Goal: Ask a question: Seek information or help from site administrators or community

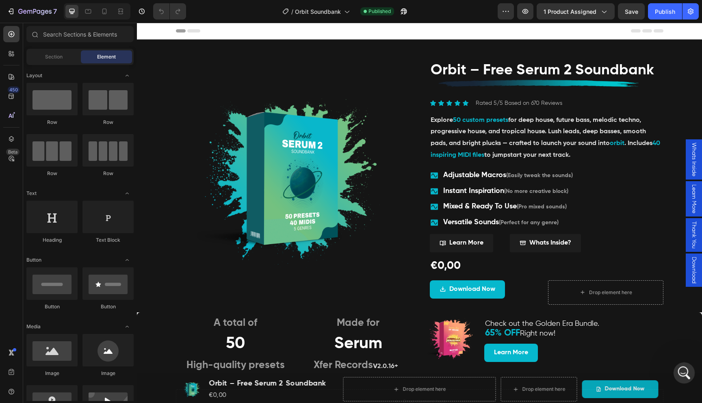
click at [678, 368] on icon "Open Intercom Messenger" at bounding box center [682, 371] width 13 height 13
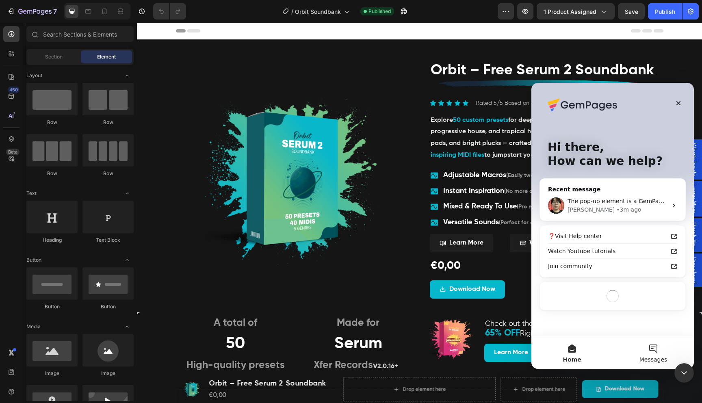
click at [657, 346] on button "Messages" at bounding box center [652, 352] width 81 height 32
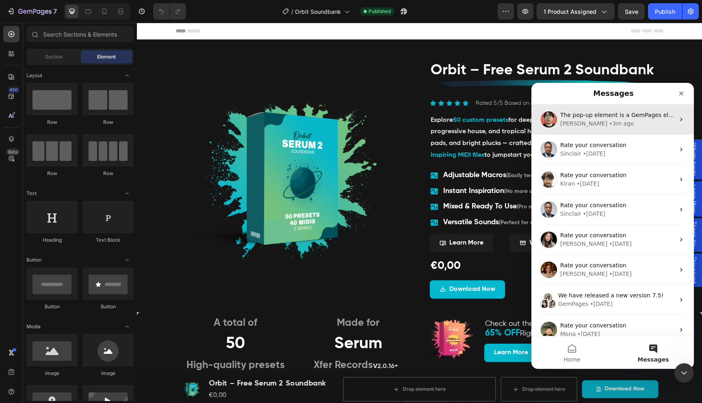
click at [624, 130] on div "The pop-up element is a GemPages element, which is a window that emerges while …" at bounding box center [612, 119] width 162 height 30
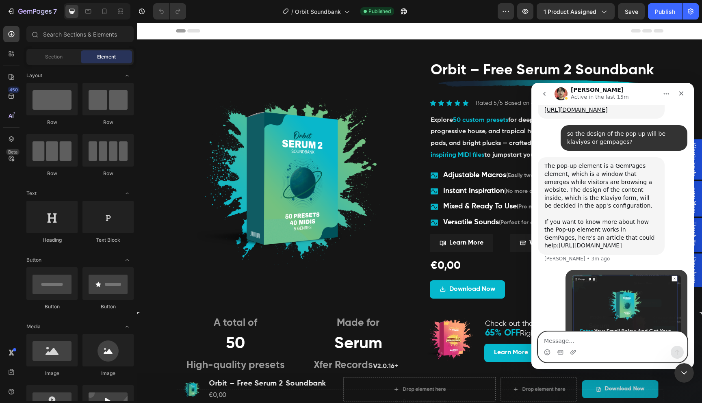
scroll to position [7090, 0]
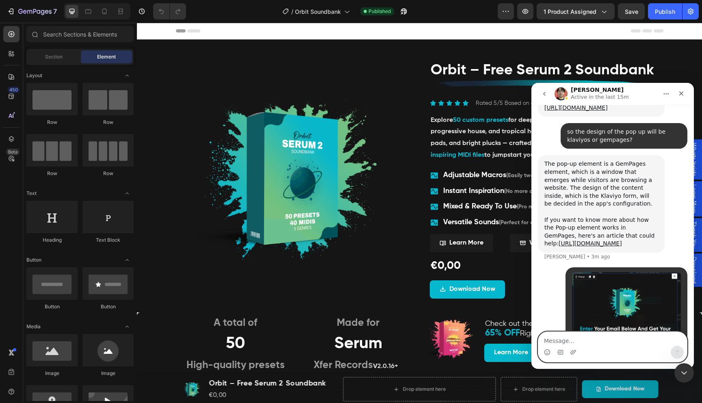
click at [590, 343] on textarea "Message…" at bounding box center [612, 339] width 149 height 14
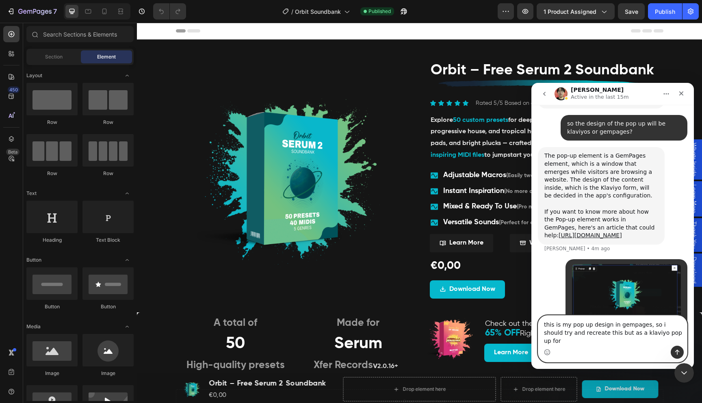
type textarea "this is my pop up design in gempages, so i should try and recreate this but as …"
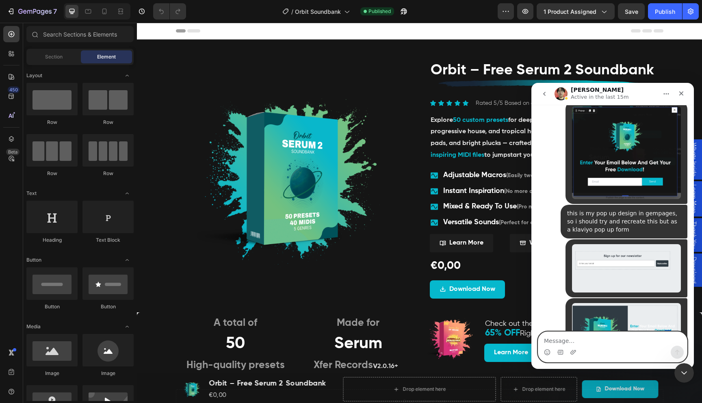
scroll to position [7259, 0]
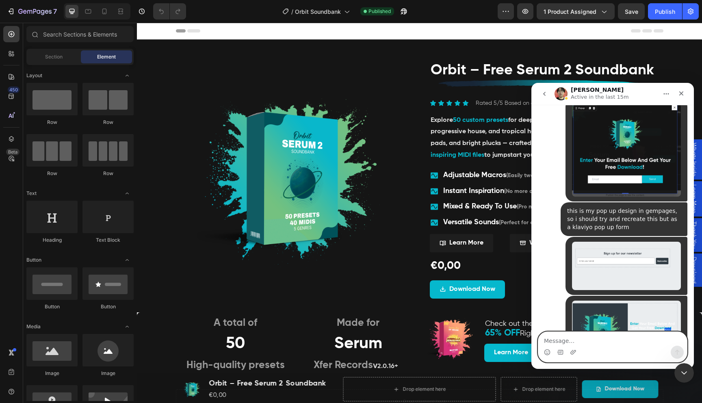
click at [551, 343] on textarea "Message…" at bounding box center [612, 339] width 149 height 14
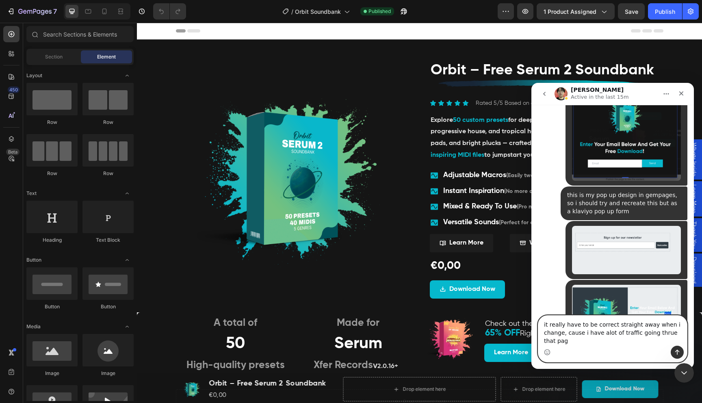
type textarea "it really have to be correct straight away when i change, cause i have alot of …"
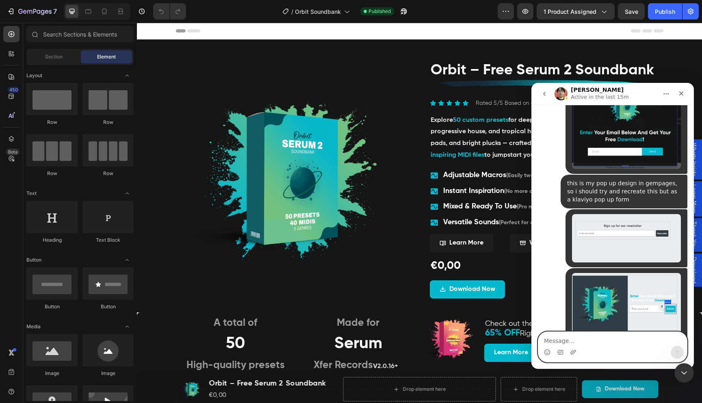
scroll to position [7293, 0]
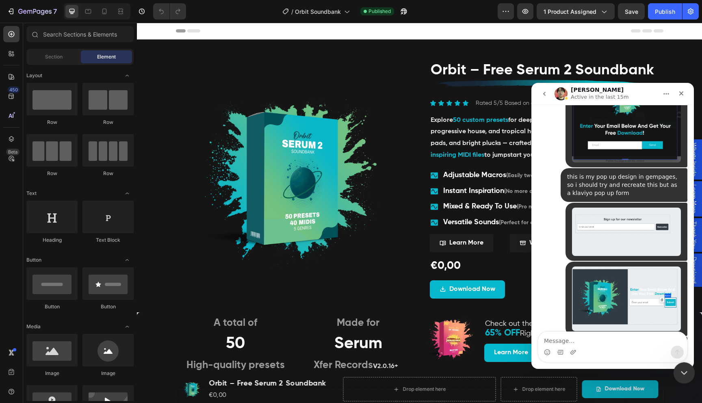
click at [683, 376] on icon "Close Intercom Messenger" at bounding box center [683, 372] width 10 height 10
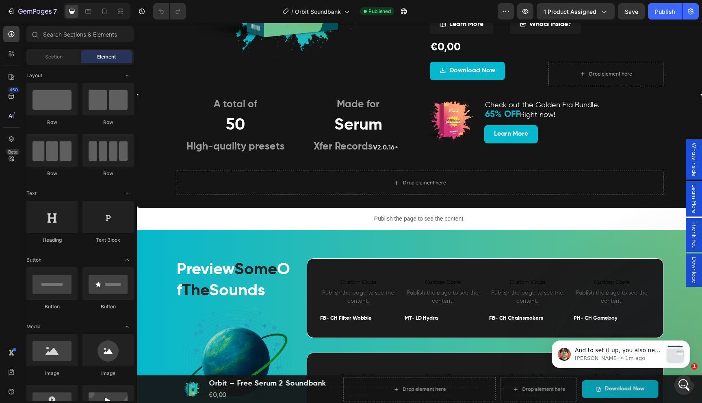
scroll to position [7648, 0]
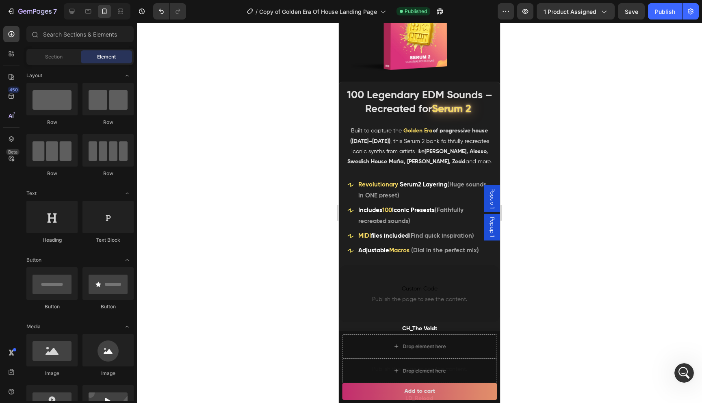
scroll to position [1, 0]
click at [683, 375] on icon "Open Intercom Messenger" at bounding box center [682, 371] width 13 height 13
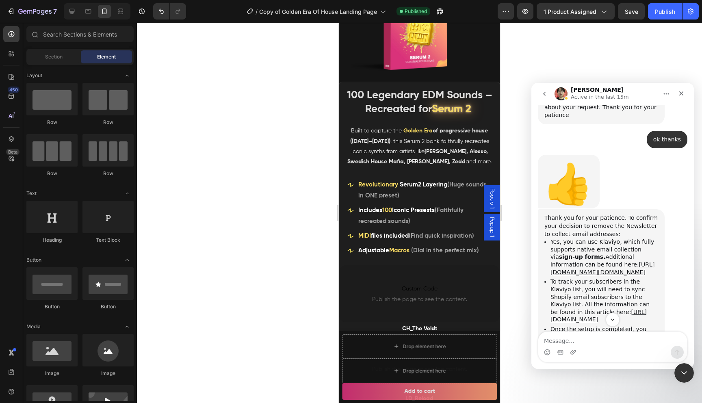
scroll to position [6770, 0]
click at [587, 342] on textarea "Message…" at bounding box center [612, 339] width 149 height 14
type textarea "so the design of the pop up will be klaviyos or gempages?"
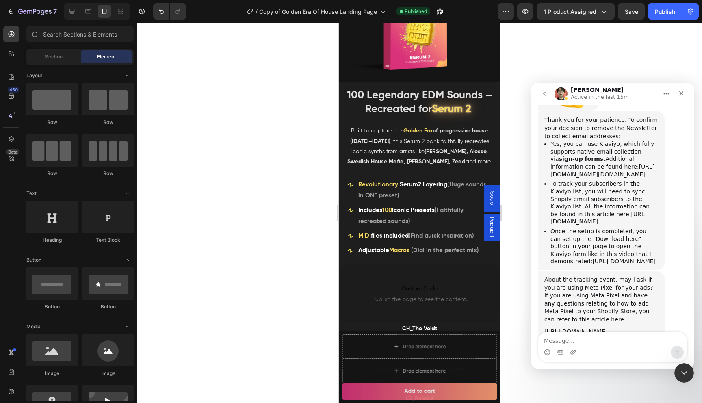
scroll to position [6869, 0]
click at [689, 376] on div "Close Intercom Messenger" at bounding box center [682, 371] width 19 height 19
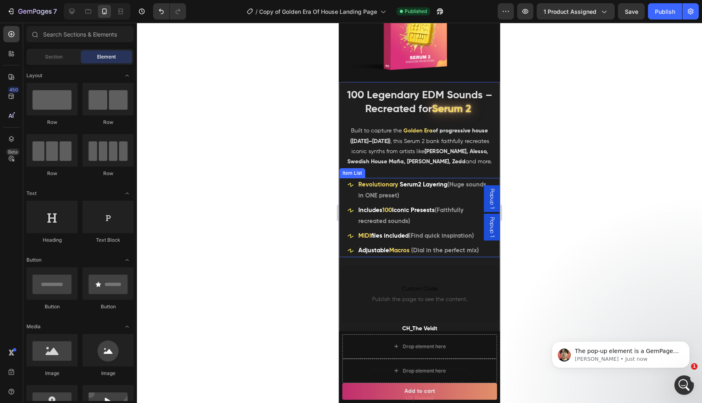
scroll to position [6981, 0]
click at [605, 359] on p "Ethan • Just now" at bounding box center [626, 358] width 105 height 7
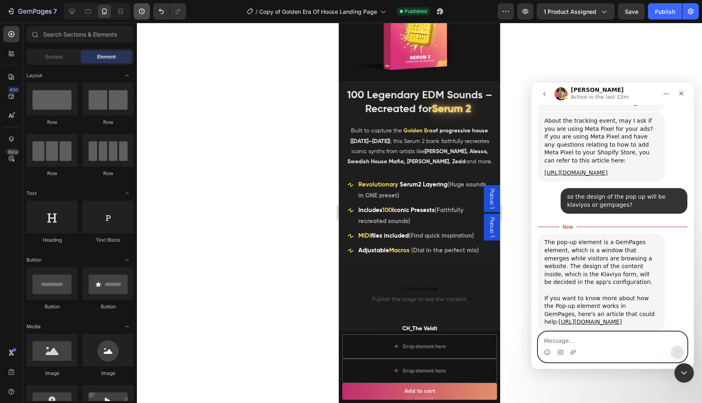
scroll to position [6994, 0]
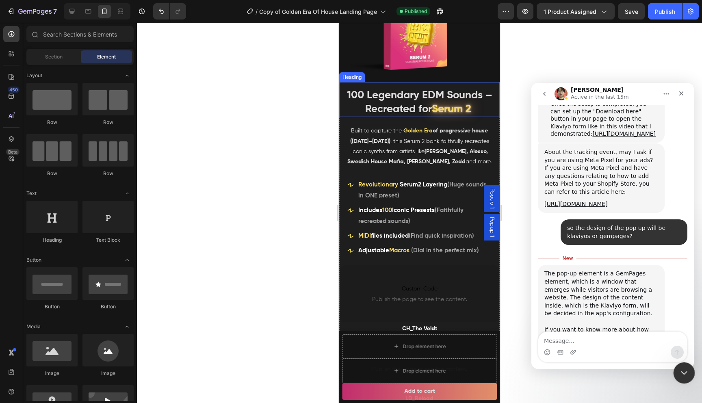
click at [682, 376] on icon "Close Intercom Messenger" at bounding box center [683, 372] width 10 height 10
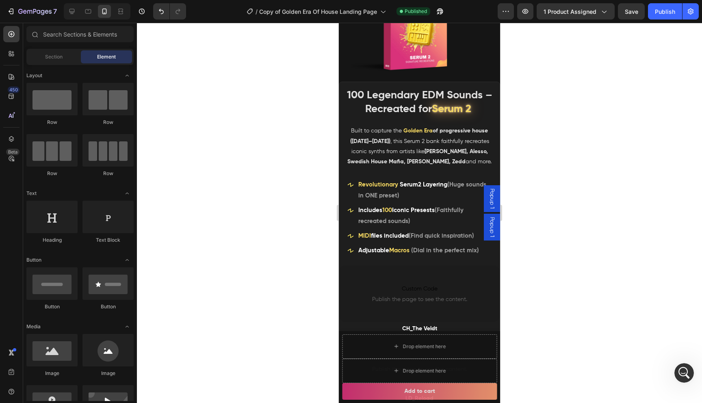
click at [72, 18] on div at bounding box center [97, 11] width 67 height 16
click at [71, 15] on div at bounding box center [71, 11] width 13 height 13
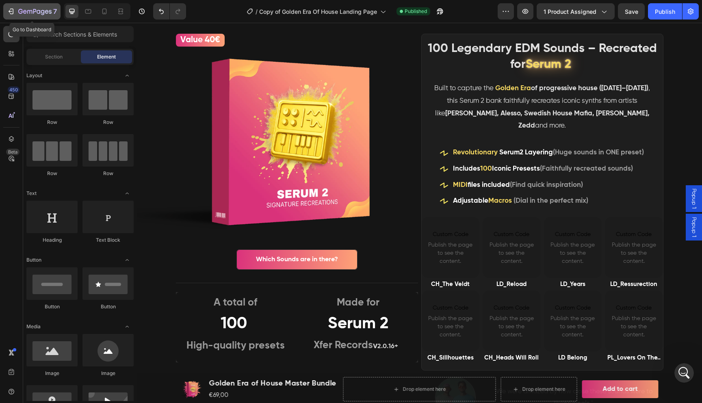
click at [27, 11] on icon "button" at bounding box center [29, 12] width 5 height 4
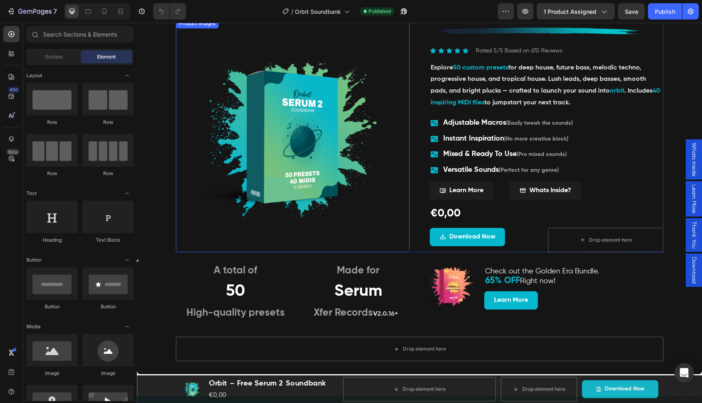
scroll to position [117, 0]
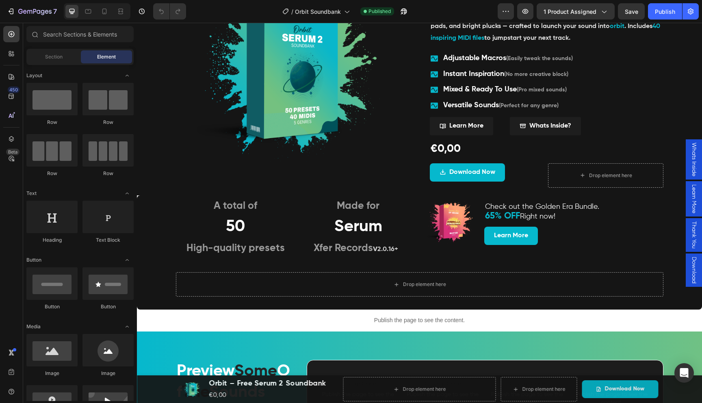
click at [692, 262] on span "Download" at bounding box center [693, 270] width 8 height 27
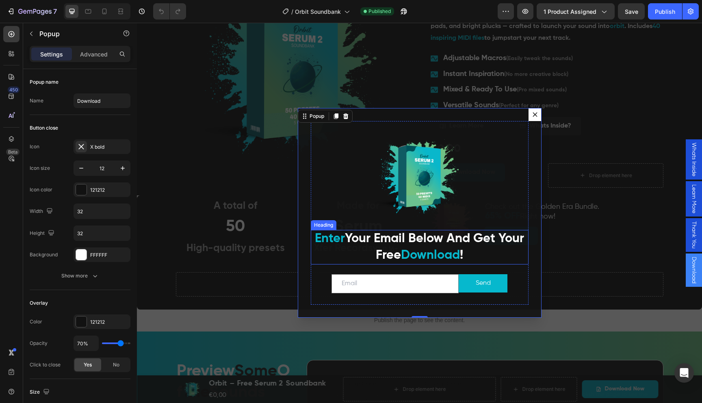
click at [350, 235] on strong "Your Email Below And Get Your Free" at bounding box center [434, 246] width 179 height 29
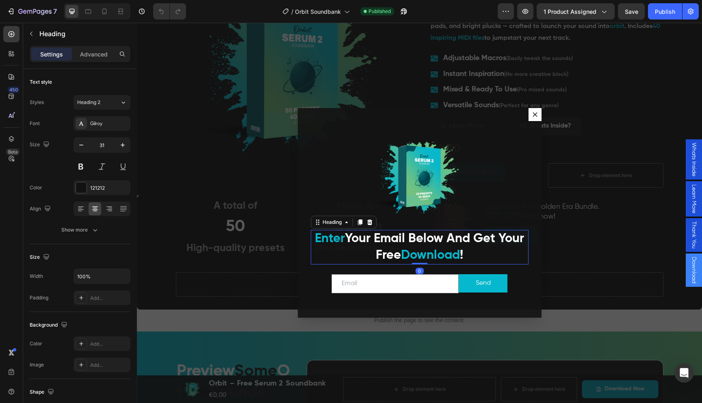
click at [350, 235] on strong "Your Email Below And Get Your Free" at bounding box center [434, 246] width 179 height 29
copy p "Enter Your Email Below And Get Your Free Download !"
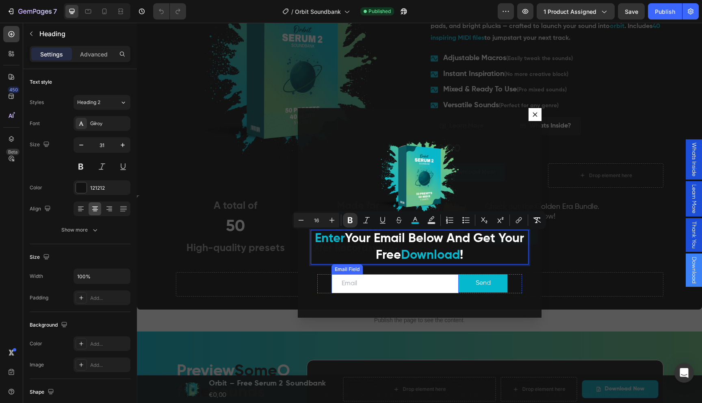
click at [407, 283] on input "Dialog body" at bounding box center [394, 283] width 127 height 19
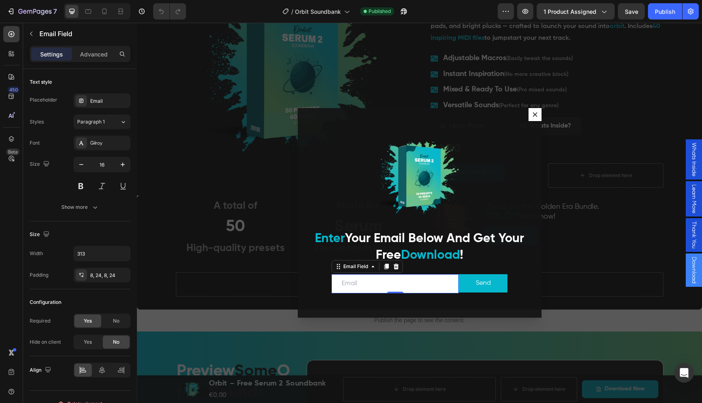
click at [431, 283] on input "Dialog body" at bounding box center [394, 283] width 127 height 19
type input "[EMAIL_ADDRESS][DOMAIN_NAME]"
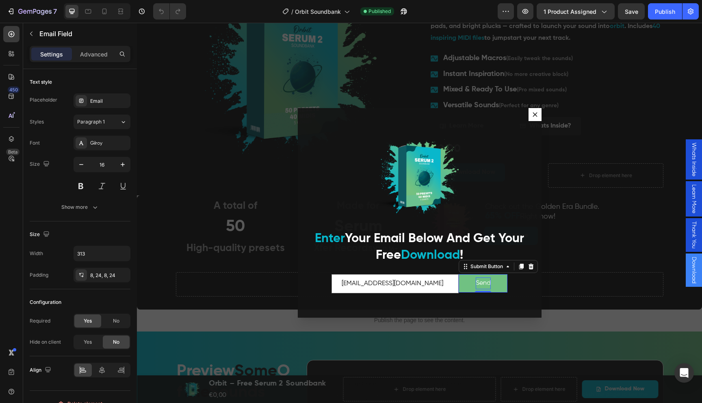
click at [475, 280] on div "Send" at bounding box center [482, 283] width 15 height 12
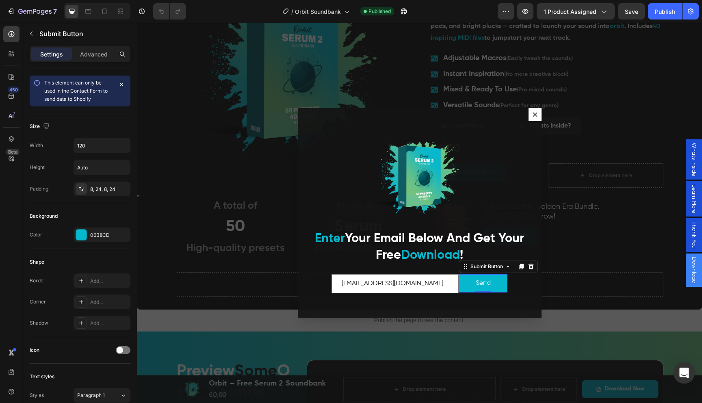
click at [687, 375] on icon "Open Intercom Messenger" at bounding box center [683, 372] width 11 height 11
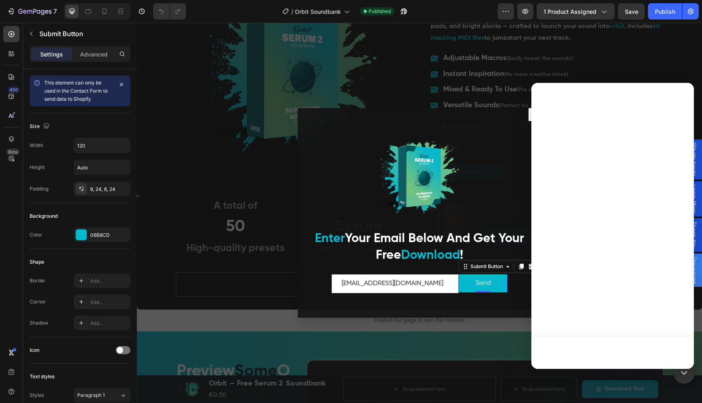
scroll to position [0, 0]
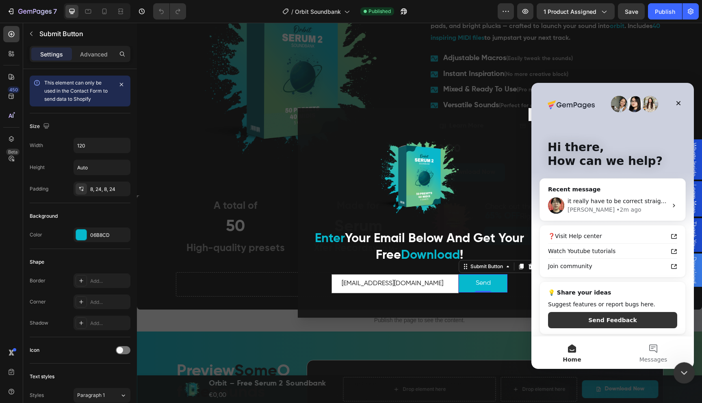
click at [683, 374] on icon "Close Intercom Messenger" at bounding box center [683, 372] width 10 height 10
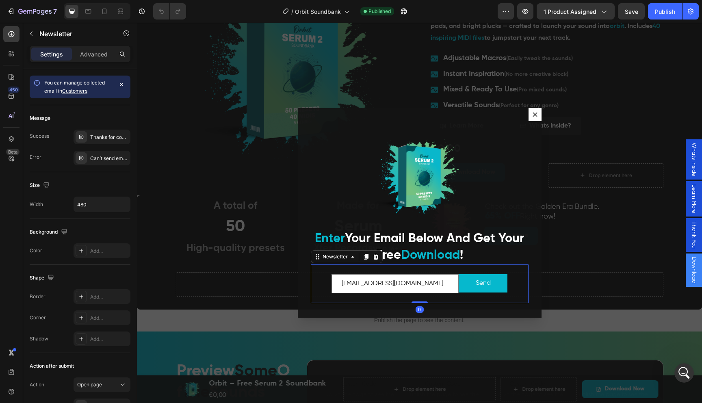
click at [324, 271] on div "support@soundorashop.com Email Field Send Submit Button Row Newsletter 0" at bounding box center [420, 283] width 218 height 39
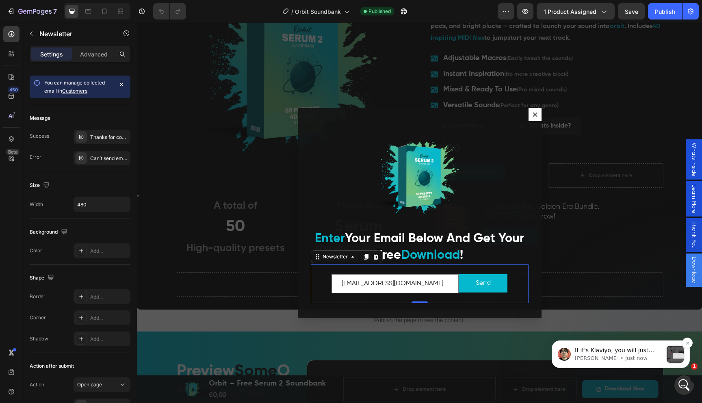
click at [587, 348] on p "If it's Klaviyo, you will just need, I have demonstrated how you can simply dra…" at bounding box center [618, 350] width 88 height 8
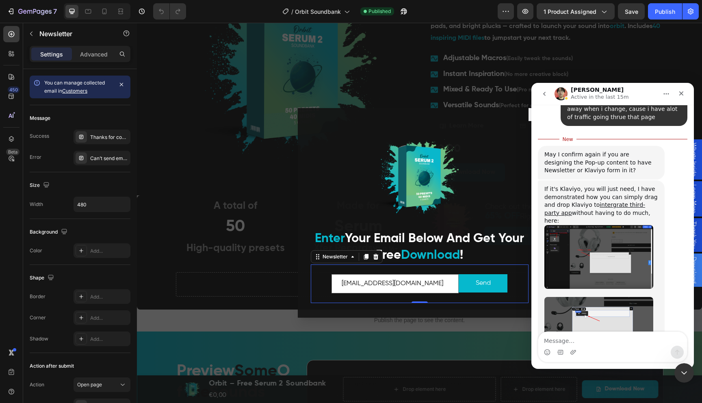
scroll to position [7510, 0]
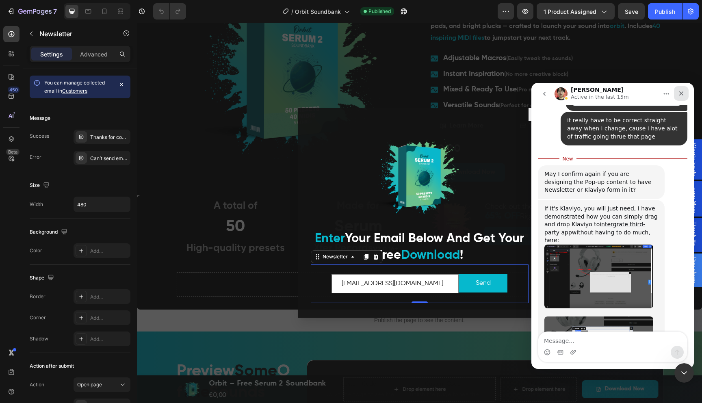
click at [682, 93] on icon "Close" at bounding box center [681, 93] width 6 height 6
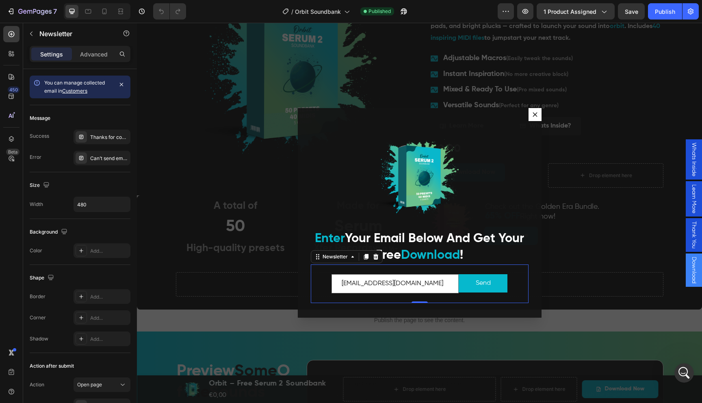
click at [164, 45] on div "Backdrop" at bounding box center [419, 213] width 565 height 380
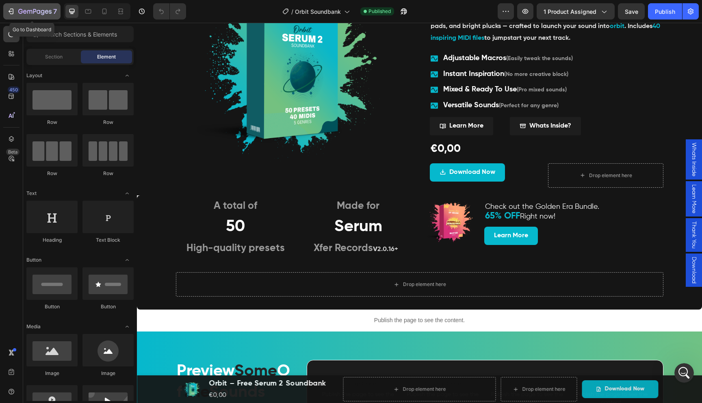
click at [13, 6] on button "7" at bounding box center [31, 11] width 57 height 16
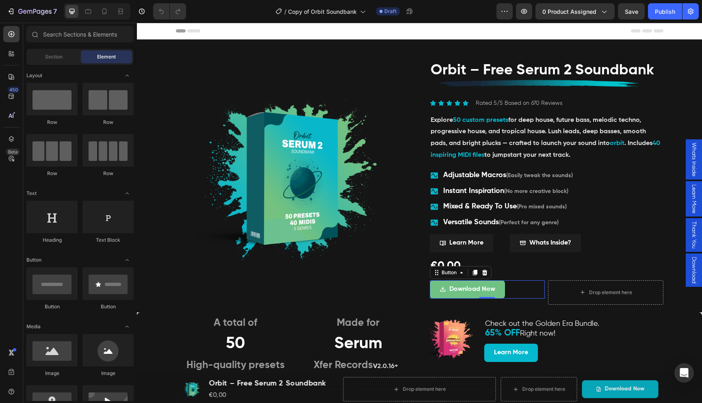
click at [494, 290] on link "Download Now" at bounding box center [467, 289] width 75 height 18
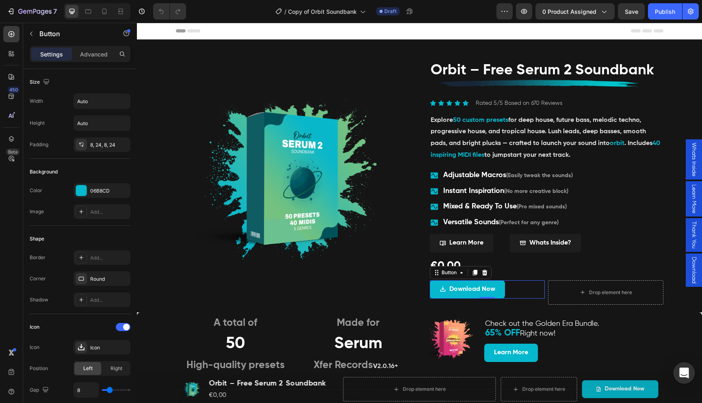
click at [684, 376] on icon "Open Intercom Messenger" at bounding box center [683, 372] width 11 height 11
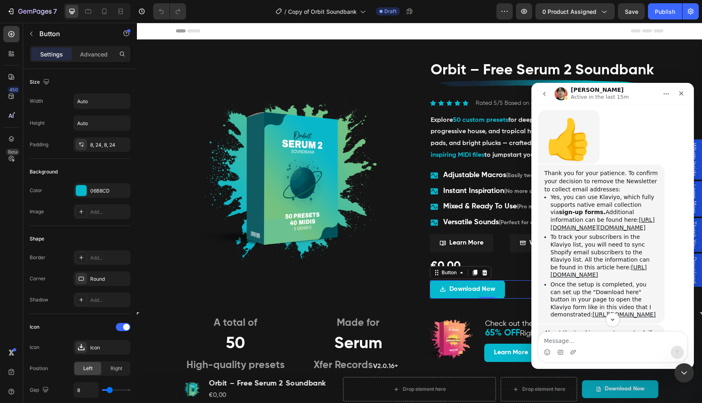
scroll to position [6816, 0]
click at [617, 309] on link "[URL][DOMAIN_NAME]" at bounding box center [623, 312] width 63 height 6
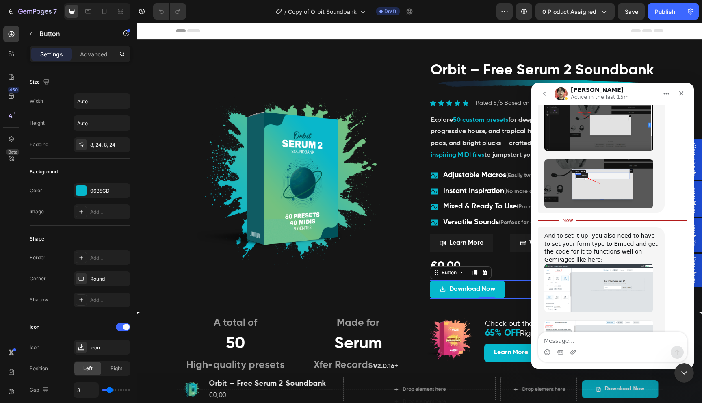
scroll to position [7669, 0]
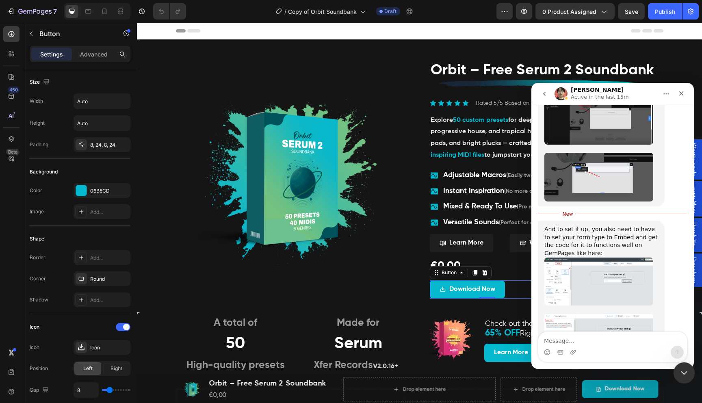
click at [676, 363] on div "Close Intercom Messenger" at bounding box center [682, 371] width 19 height 19
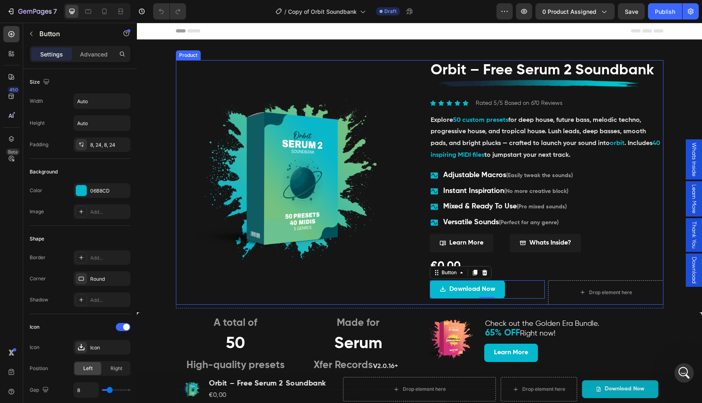
scroll to position [7648, 0]
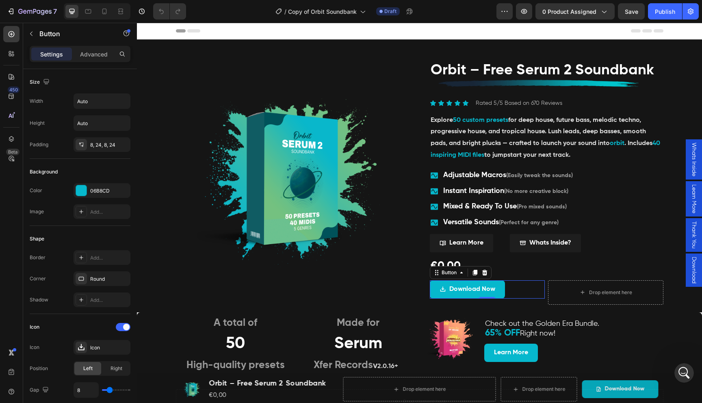
click at [690, 264] on span "Download" at bounding box center [693, 270] width 8 height 27
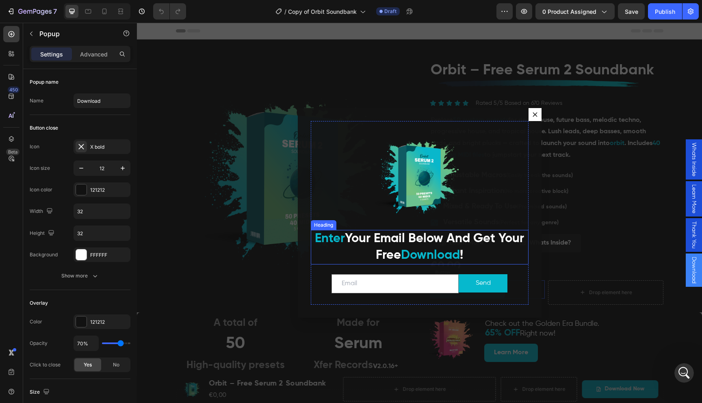
click at [468, 245] on strong "Your Email Below And Get Your Free" at bounding box center [434, 246] width 179 height 29
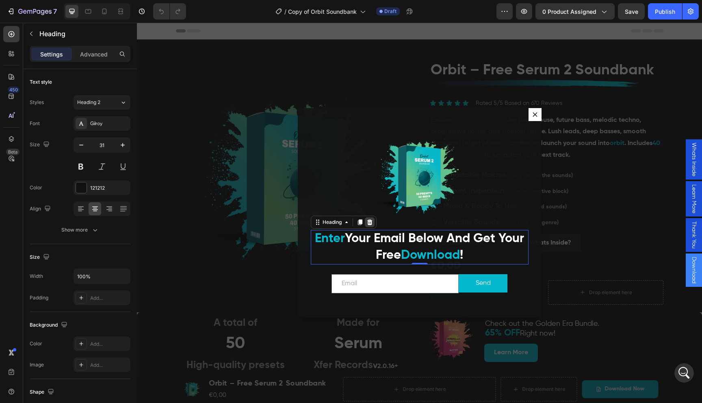
click at [372, 224] on icon "Dialog body" at bounding box center [369, 222] width 6 height 6
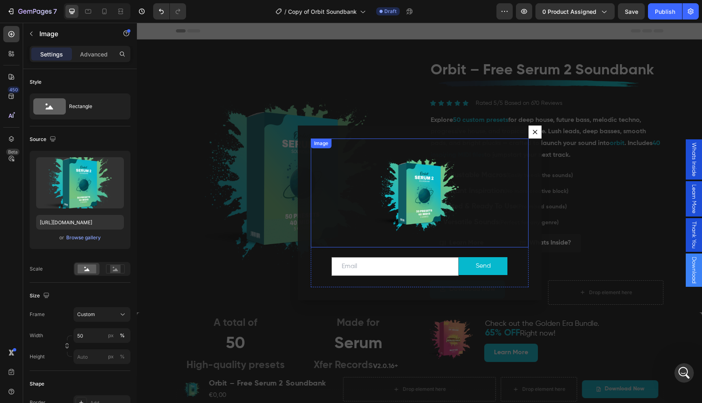
click at [376, 219] on img "Dialog body" at bounding box center [419, 192] width 109 height 109
click at [363, 147] on icon "Dialog body" at bounding box center [364, 146] width 6 height 6
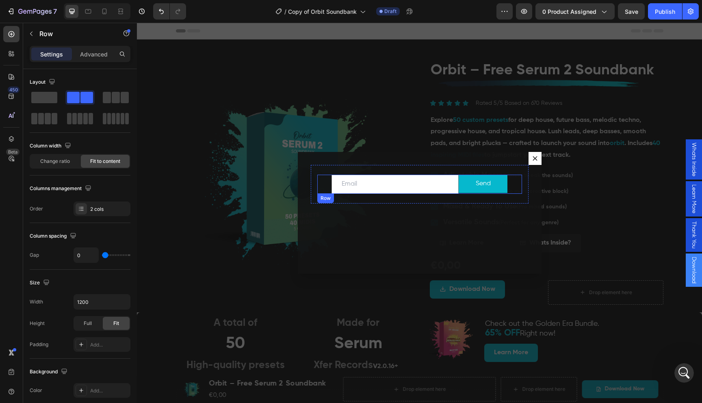
click at [322, 177] on div "Email Field Send Submit Button Row" at bounding box center [419, 184] width 205 height 19
click at [396, 171] on div "Email Field Send Submit Button Row 0 Newsletter" at bounding box center [420, 184] width 218 height 39
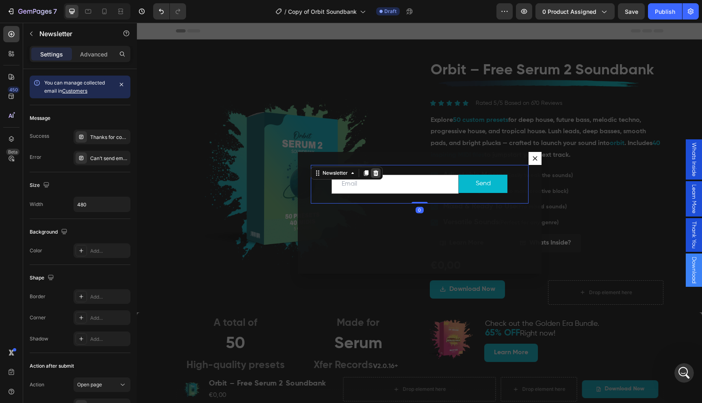
click at [375, 173] on icon "Dialog body" at bounding box center [375, 173] width 6 height 6
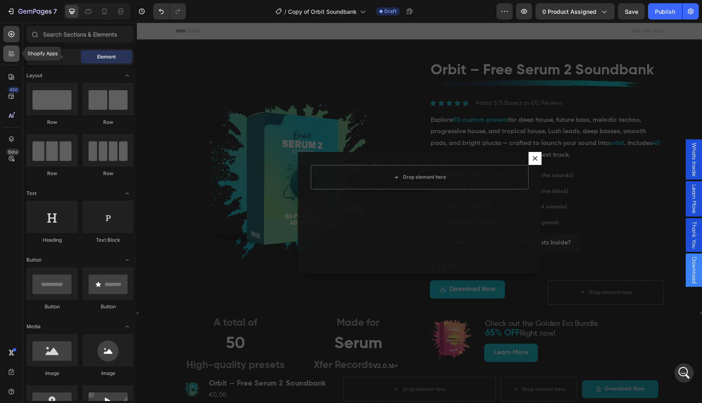
click at [12, 56] on icon at bounding box center [11, 54] width 8 height 8
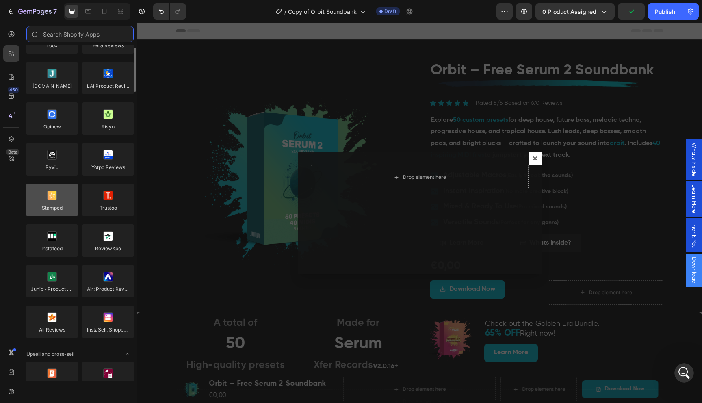
scroll to position [0, 0]
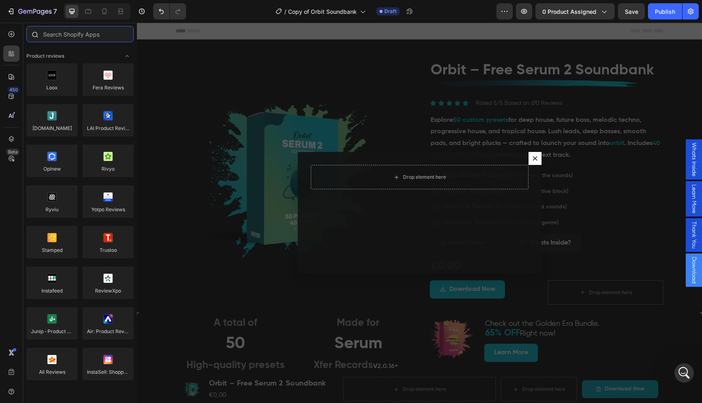
click at [61, 35] on input "text" at bounding box center [79, 34] width 107 height 16
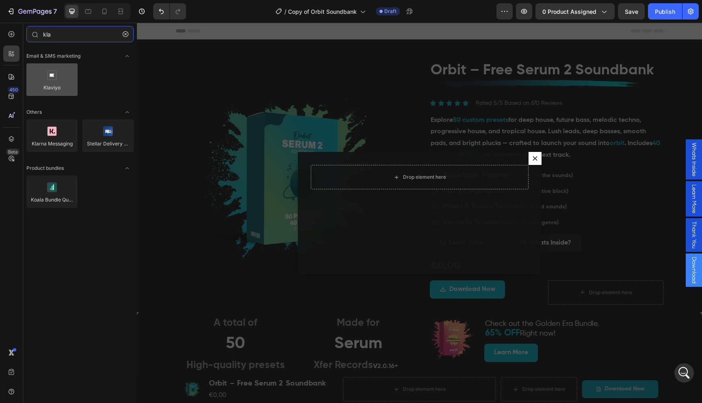
type input "kla"
click at [52, 80] on div at bounding box center [51, 79] width 51 height 32
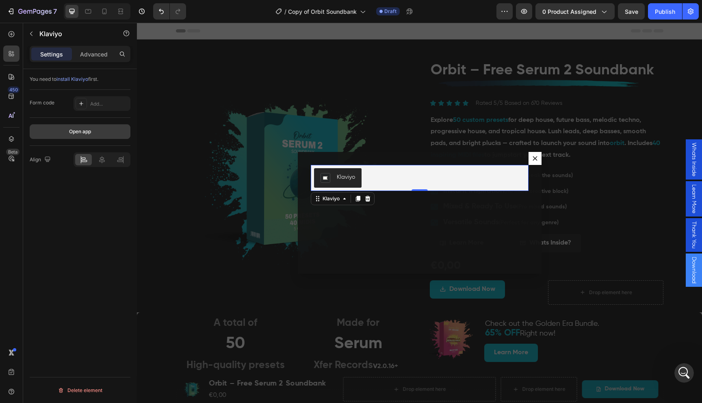
click at [92, 135] on button "Open app" at bounding box center [80, 131] width 101 height 15
click at [94, 106] on div "Add..." at bounding box center [109, 103] width 38 height 7
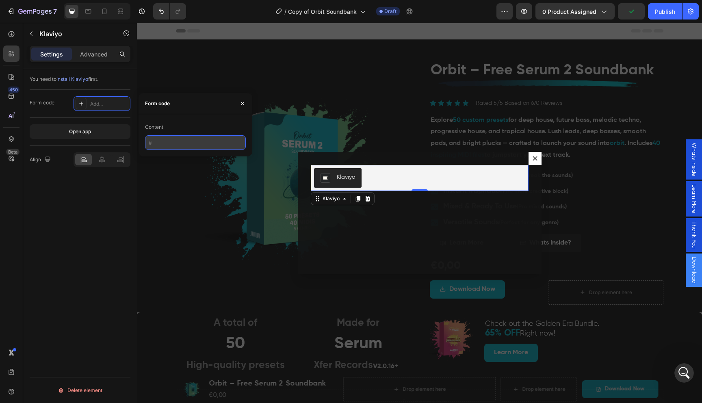
click at [190, 142] on input "text" at bounding box center [195, 142] width 101 height 15
paste input "<div class="klaviyo-form-RawVeG"></div>"
type input "<div class="klaviyo-form-RawVeG"></div>"
drag, startPoint x: 157, startPoint y: 145, endPoint x: 139, endPoint y: 143, distance: 18.3
click at [139, 143] on div "Content <div class="klaviyo-form-RawVeG"></div>" at bounding box center [195, 135] width 114 height 29
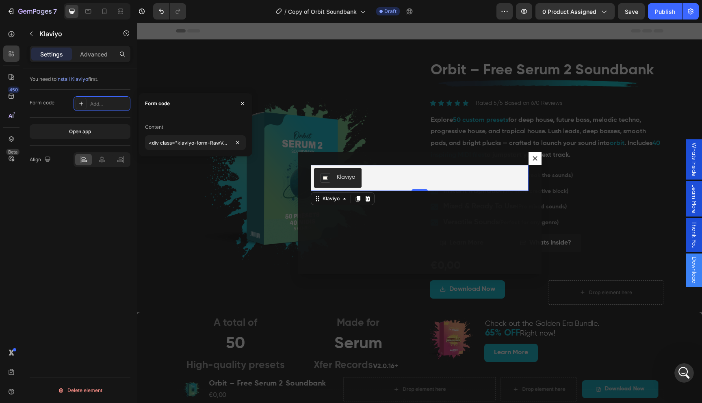
click at [149, 162] on div "Backdrop" at bounding box center [419, 213] width 565 height 380
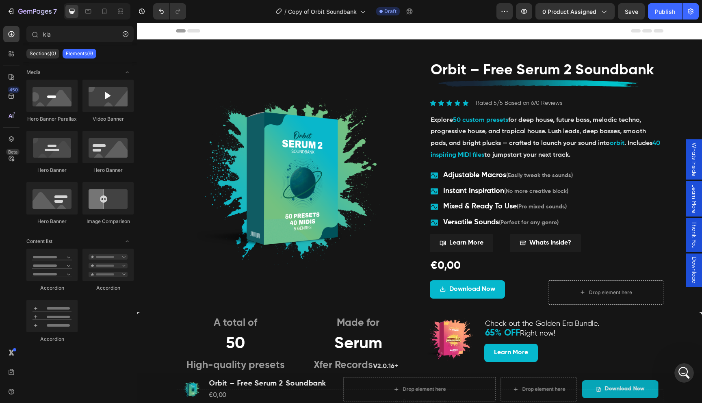
click at [689, 271] on span "Download" at bounding box center [693, 270] width 8 height 27
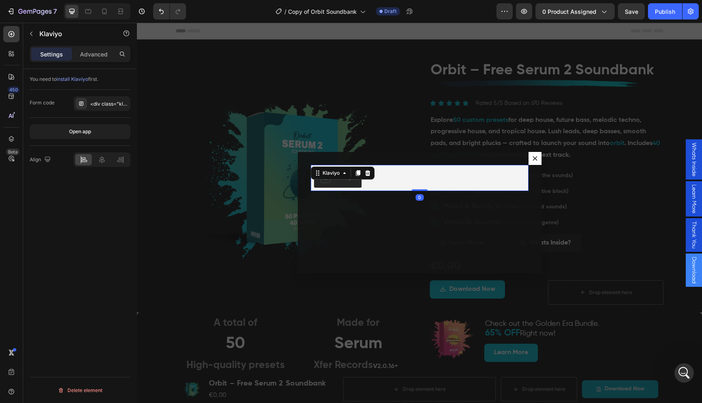
click at [380, 185] on div "Klaviyo" at bounding box center [419, 177] width 211 height 19
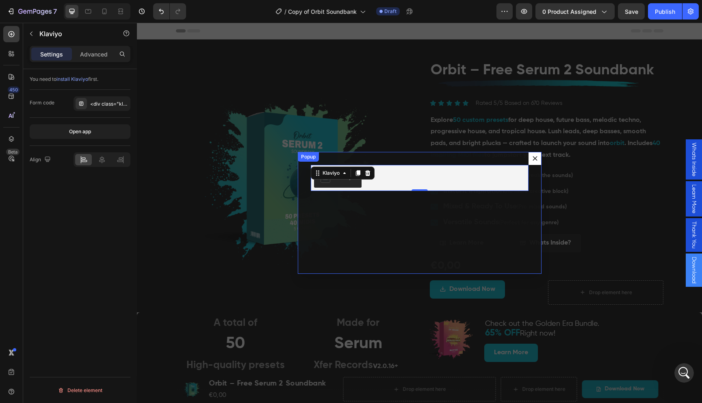
click at [385, 204] on div "Klaviyo Klaviyo 0 Row Text Block Row" at bounding box center [420, 213] width 244 height 122
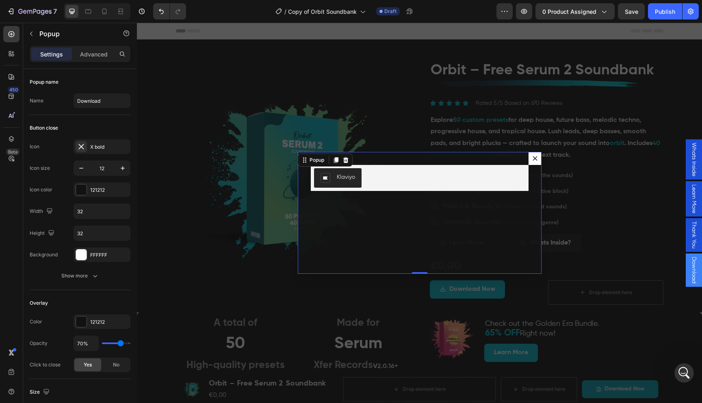
click at [538, 158] on button "Dialog content" at bounding box center [534, 158] width 13 height 13
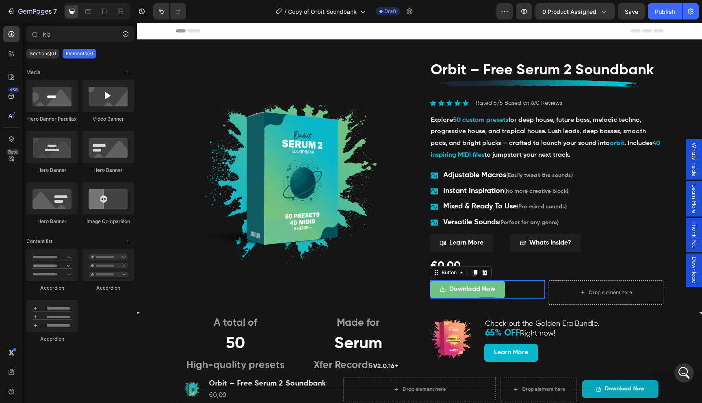
click at [497, 288] on link "Download Now" at bounding box center [467, 289] width 75 height 18
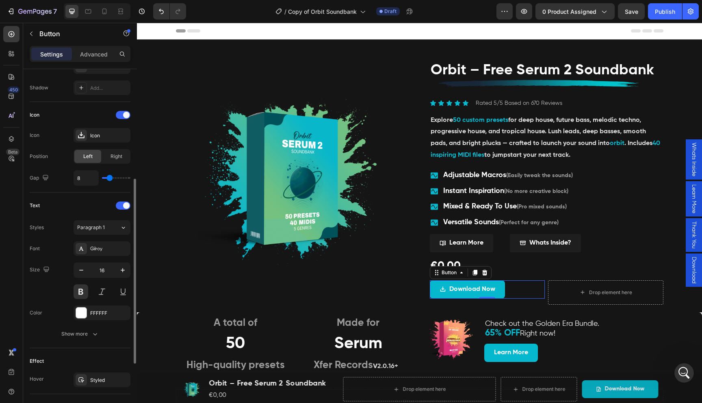
scroll to position [332, 0]
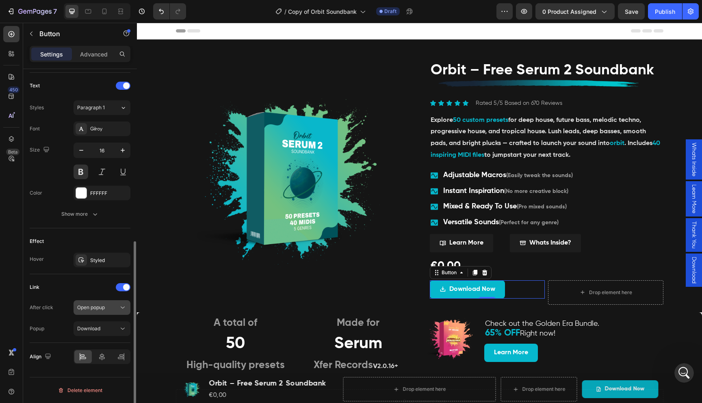
click at [115, 313] on button "Open popup" at bounding box center [101, 307] width 57 height 15
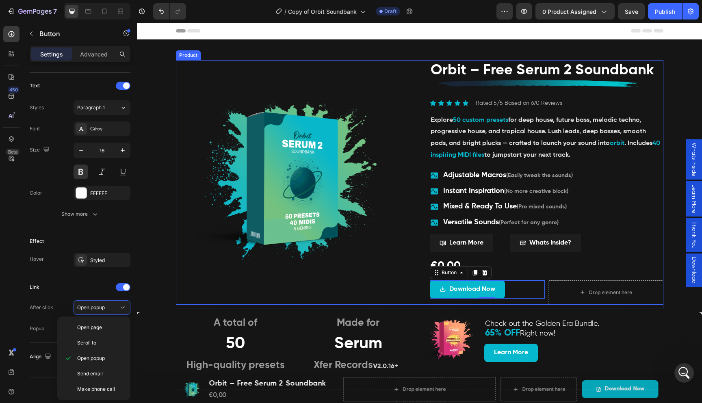
click at [182, 290] on img at bounding box center [292, 176] width 233 height 233
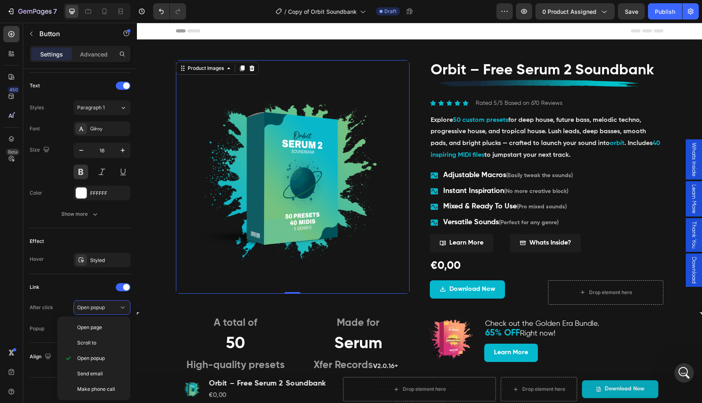
scroll to position [0, 0]
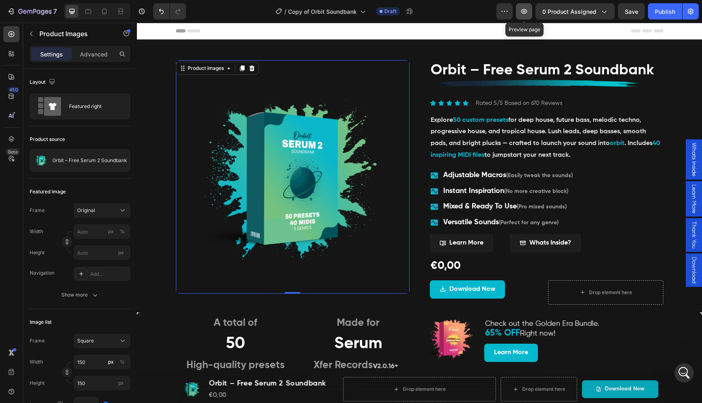
click at [527, 16] on button "button" at bounding box center [524, 11] width 16 height 16
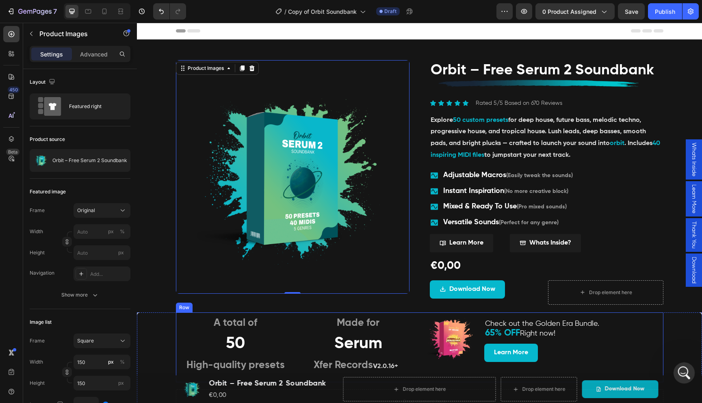
click at [684, 364] on div "Open Intercom Messenger" at bounding box center [682, 371] width 27 height 27
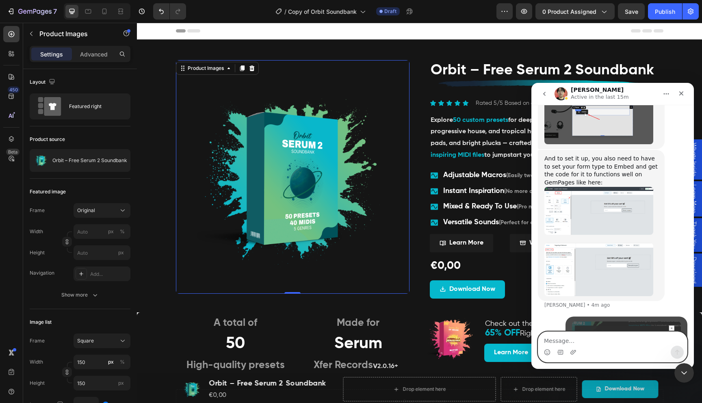
scroll to position [7725, 0]
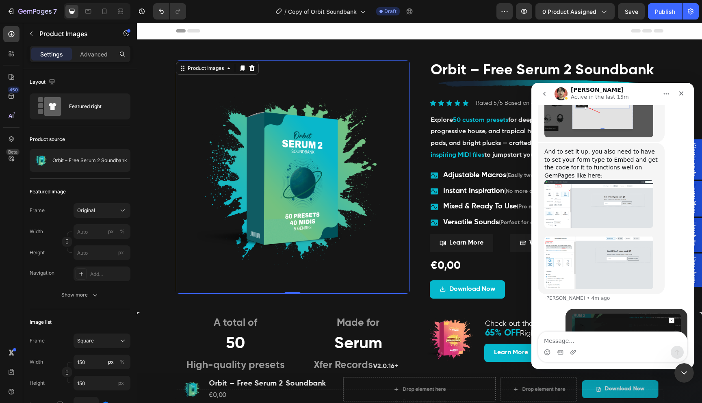
click at [625, 347] on div "Intercom messenger" at bounding box center [612, 351] width 149 height 13
click at [623, 342] on textarea "Message…" at bounding box center [612, 339] width 149 height 14
type textarea "i tried it, but it looks blank"
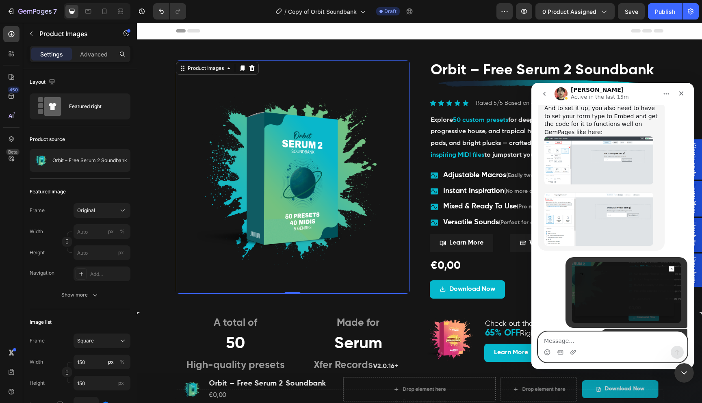
scroll to position [7768, 0]
click at [591, 338] on textarea "Message…" at bounding box center [612, 339] width 149 height 14
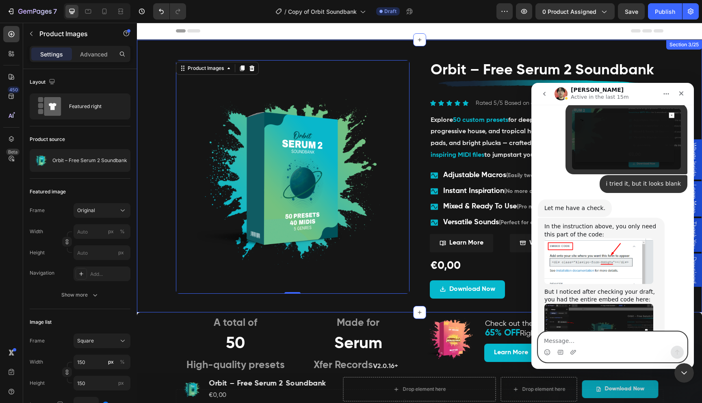
scroll to position [7933, 0]
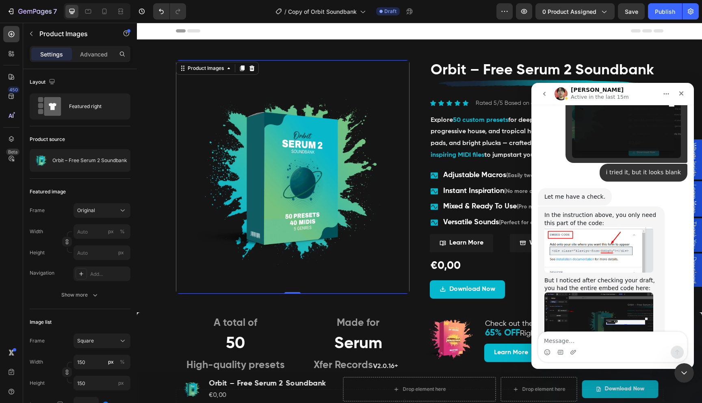
click at [548, 292] on img "Ethan says…" at bounding box center [598, 319] width 109 height 54
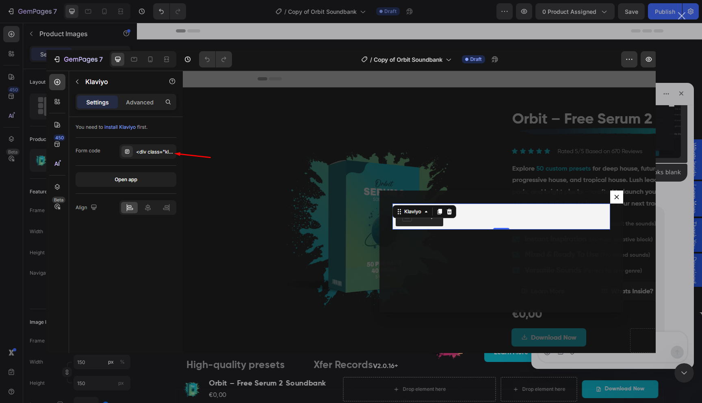
click at [682, 242] on div "Intercom messenger" at bounding box center [351, 201] width 702 height 403
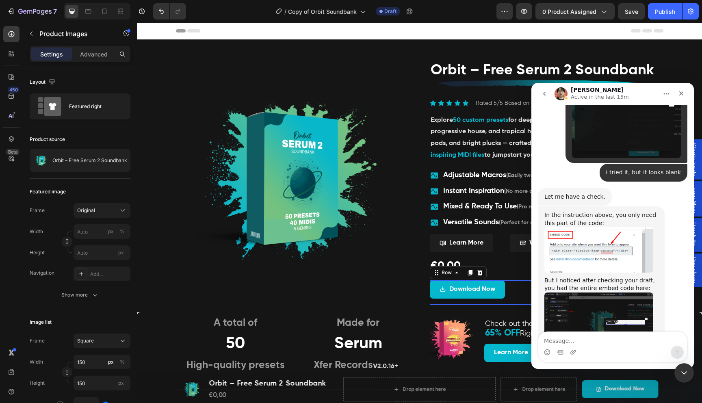
click at [436, 298] on div "Download Now Button" at bounding box center [487, 292] width 115 height 24
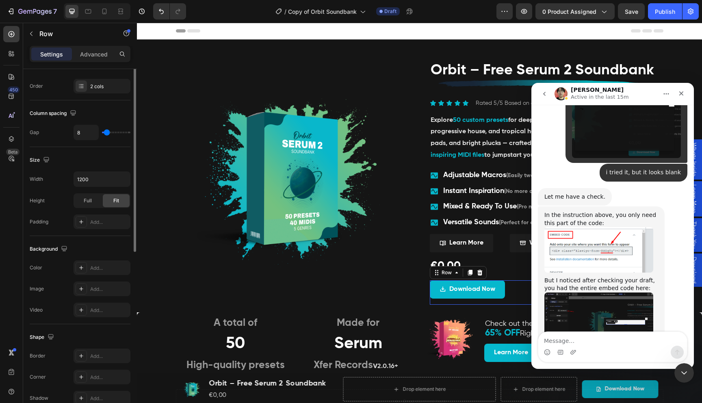
scroll to position [231, 0]
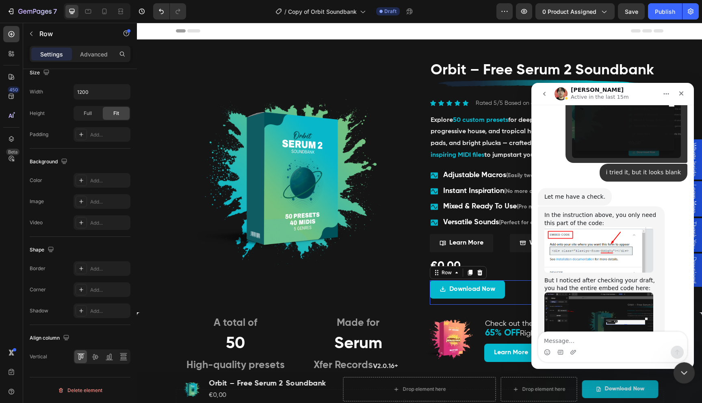
click at [687, 370] on icon "Close Intercom Messenger" at bounding box center [683, 372] width 10 height 10
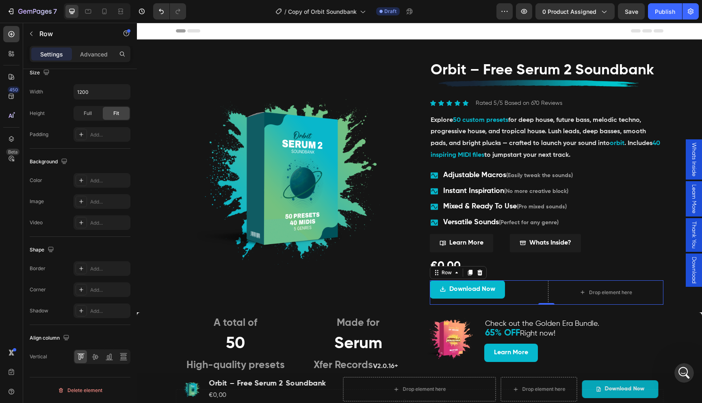
click at [693, 268] on span "Download" at bounding box center [693, 270] width 8 height 27
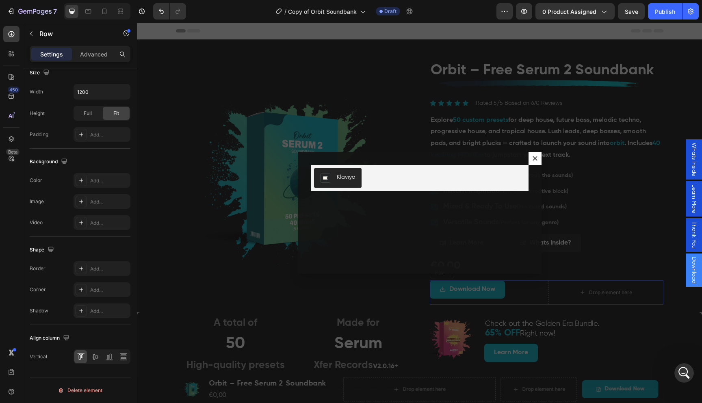
scroll to position [0, 0]
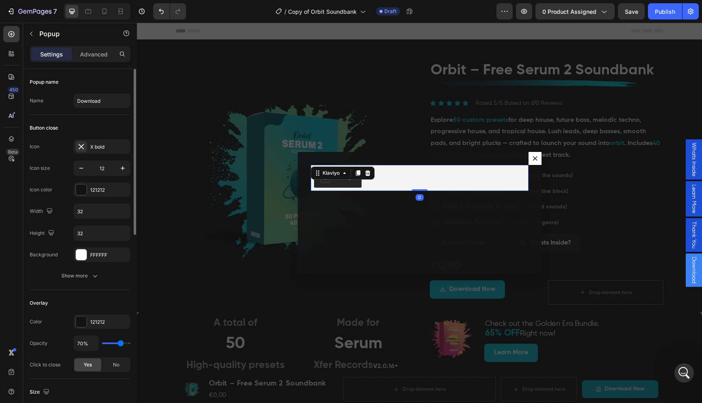
click at [367, 184] on div "Klaviyo" at bounding box center [419, 177] width 211 height 19
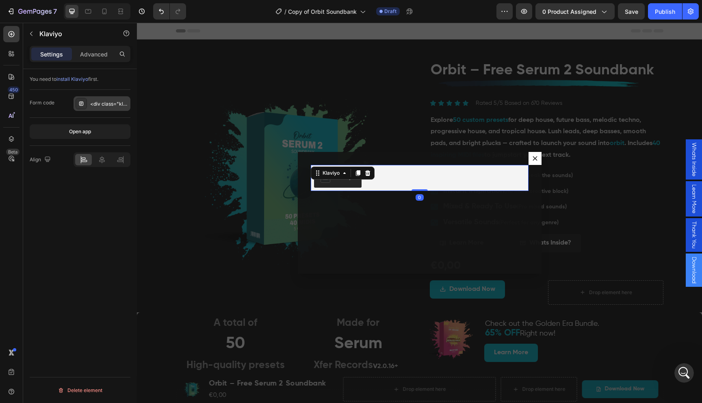
click at [100, 106] on div "<div class="klaviyo-form-RawVeG"></div>" at bounding box center [109, 103] width 38 height 7
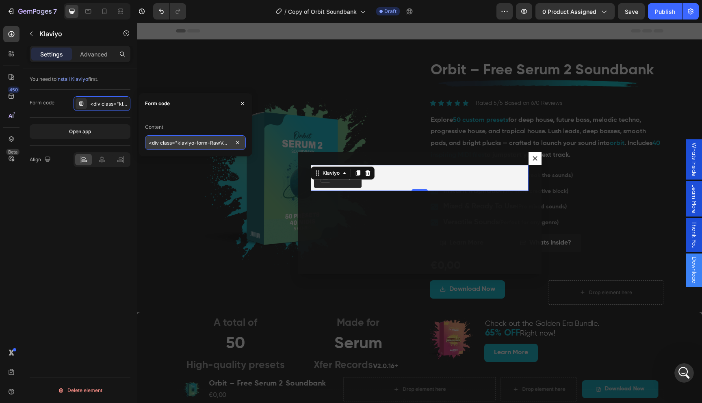
click at [203, 142] on input "<div class="klaviyo-form-RawVeG"></div>" at bounding box center [195, 142] width 101 height 15
drag, startPoint x: 209, startPoint y: 142, endPoint x: 147, endPoint y: 133, distance: 62.8
click at [147, 133] on div "Content <div class="klaviyo-form-RawVeG"></div>" at bounding box center [195, 135] width 101 height 29
drag, startPoint x: 196, startPoint y: 141, endPoint x: 168, endPoint y: 140, distance: 28.4
click at [168, 140] on input "RawVeG"></div>" at bounding box center [195, 142] width 101 height 15
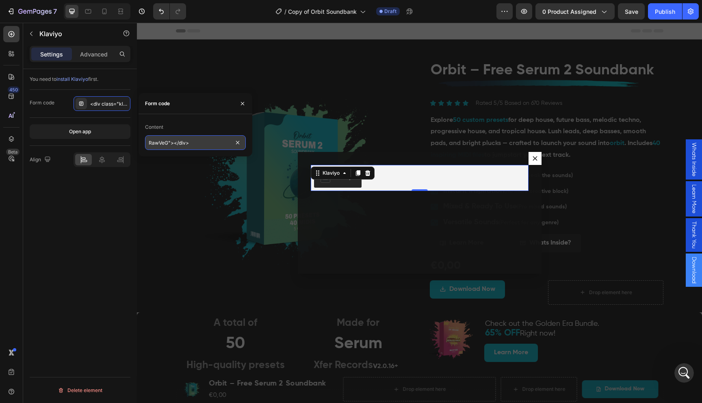
type input "RawVeG"
click at [126, 198] on div "You need to install Klaviyo first. Form code <div class="klaviyo-form-RawVeG"><…" at bounding box center [80, 247] width 114 height 357
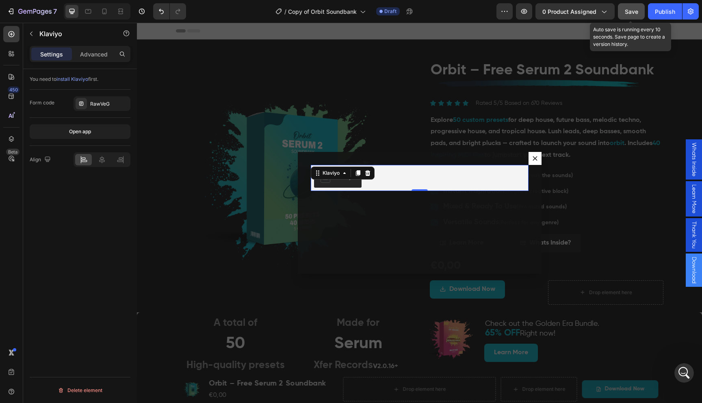
click at [633, 15] on div "Save" at bounding box center [630, 11] width 13 height 9
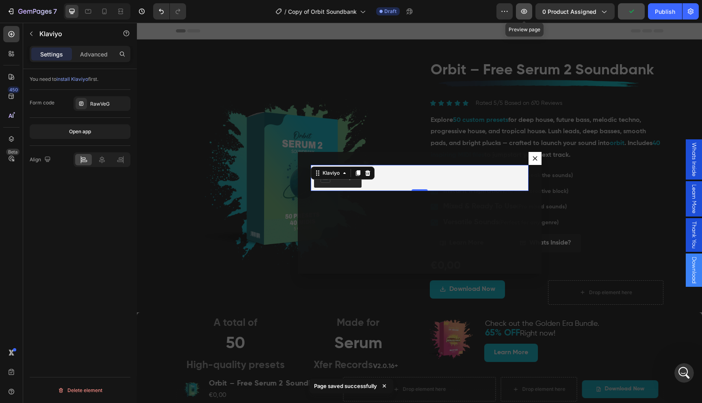
click at [522, 15] on button "button" at bounding box center [524, 11] width 16 height 16
click at [521, 11] on icon "button" at bounding box center [524, 11] width 8 height 8
click at [689, 368] on div "Open Intercom Messenger" at bounding box center [682, 371] width 27 height 27
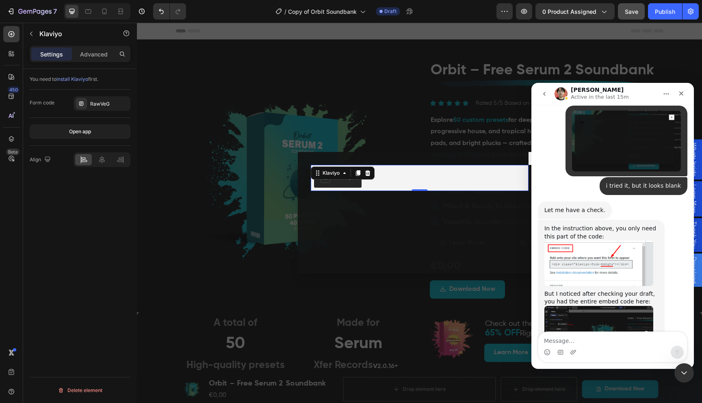
scroll to position [7933, 0]
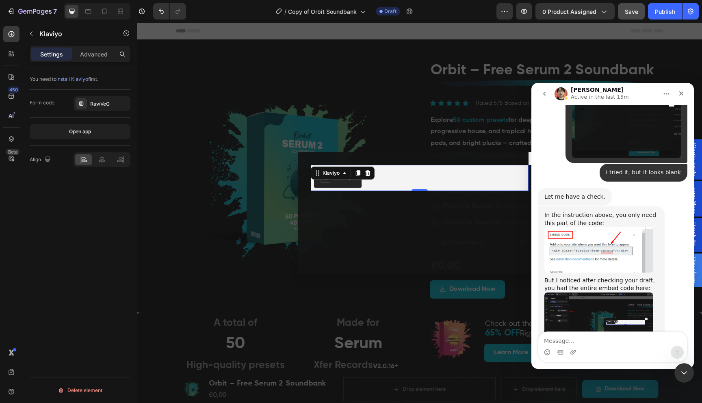
click at [595, 346] on div "Intercom messenger" at bounding box center [612, 351] width 149 height 13
click at [594, 341] on textarea "Message…" at bounding box center [612, 339] width 149 height 14
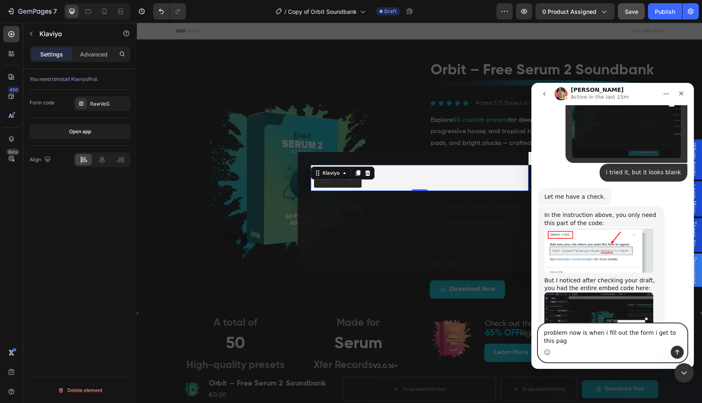
type textarea "problem now is when i fill out the form i get to this page"
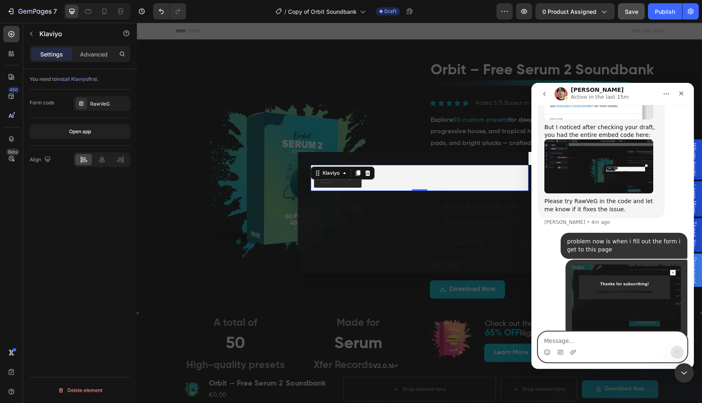
scroll to position [8117, 0]
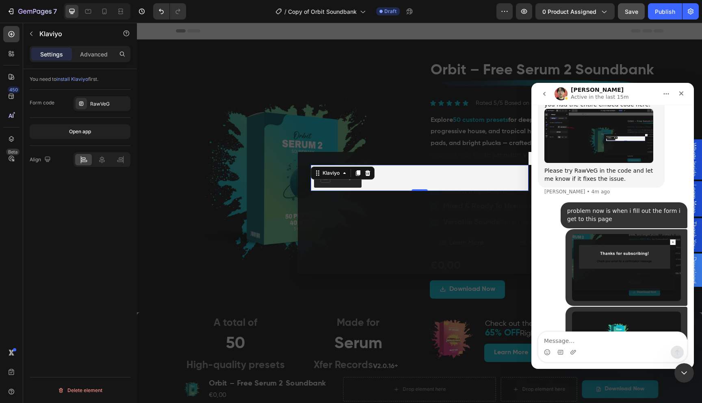
click at [607, 349] on div "Intercom messenger" at bounding box center [612, 351] width 149 height 13
click at [607, 345] on textarea "Message…" at bounding box center [612, 339] width 149 height 14
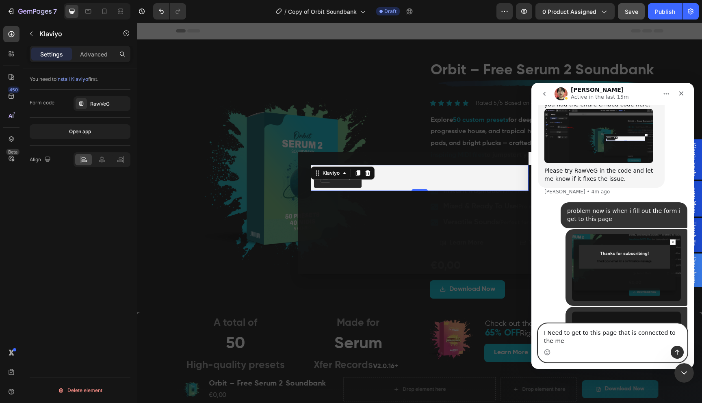
scroll to position [8125, 0]
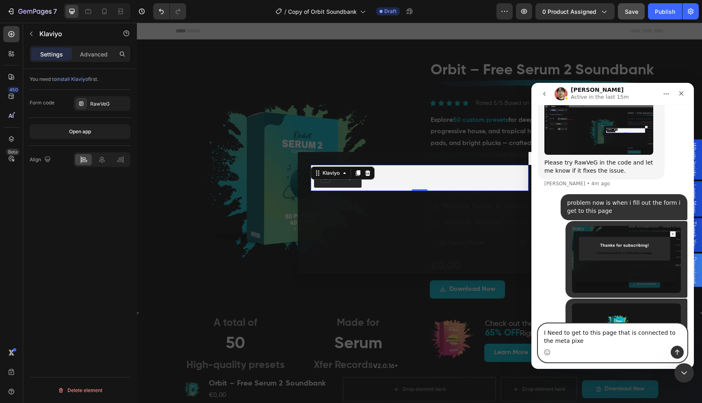
type textarea "I Need to get to this page that is connected to the meta pixel"
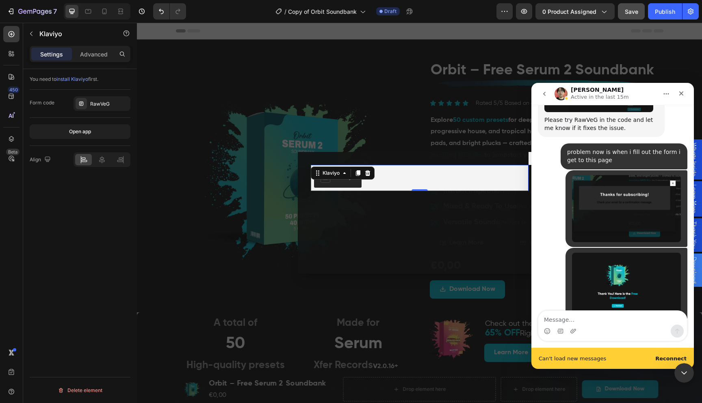
scroll to position [8189, 0]
